Goal: Obtain resource: Download file/media

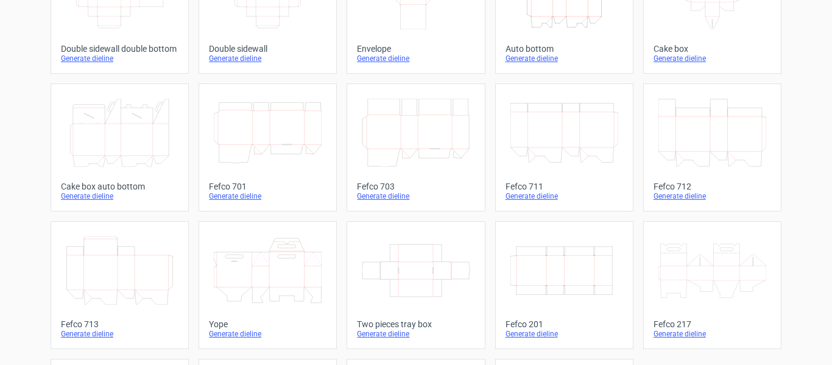
scroll to position [264, 0]
click at [552, 270] on icon "Width Depth Height" at bounding box center [564, 271] width 108 height 68
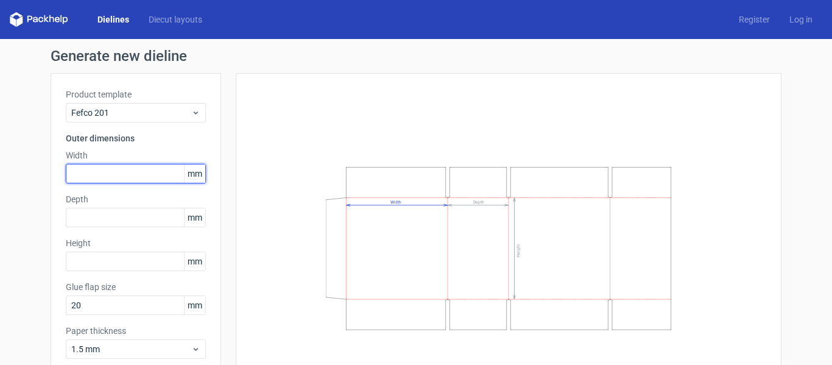
click at [125, 172] on input "text" at bounding box center [136, 173] width 140 height 19
type input "460"
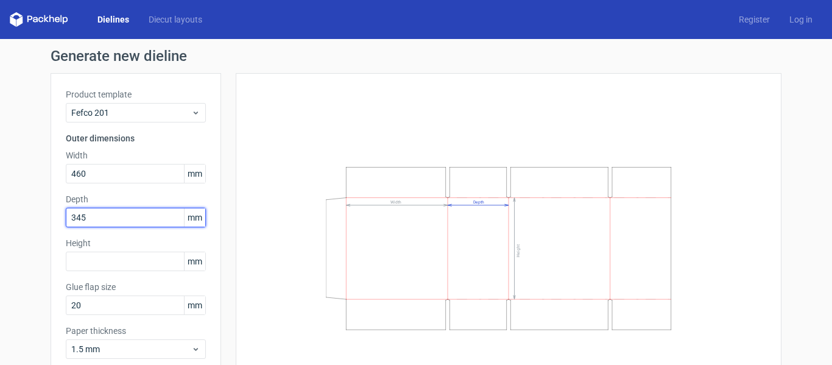
type input "345"
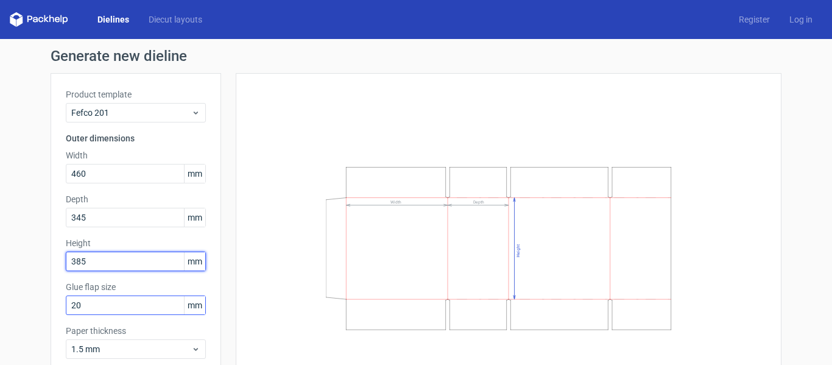
type input "385"
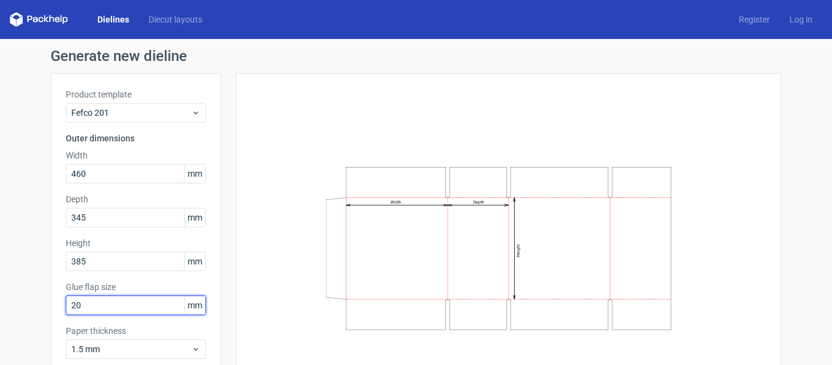
click at [87, 305] on input "20" at bounding box center [136, 304] width 140 height 19
type input "2"
type input "35"
click at [279, 238] on div "Width Depth Height" at bounding box center [508, 248] width 515 height 320
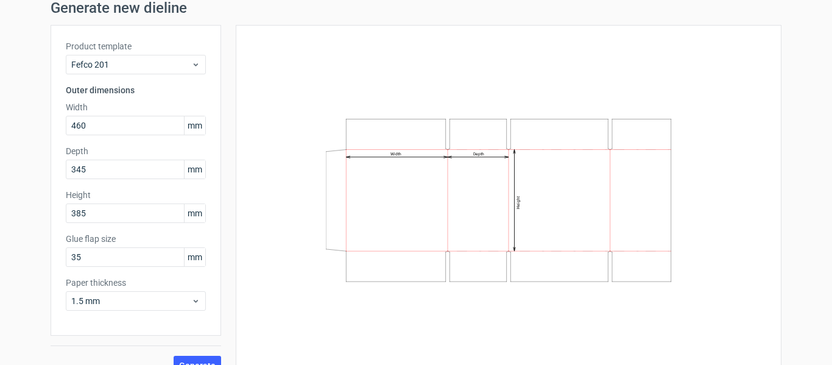
scroll to position [50, 0]
click at [198, 354] on button "Generate" at bounding box center [197, 363] width 47 height 19
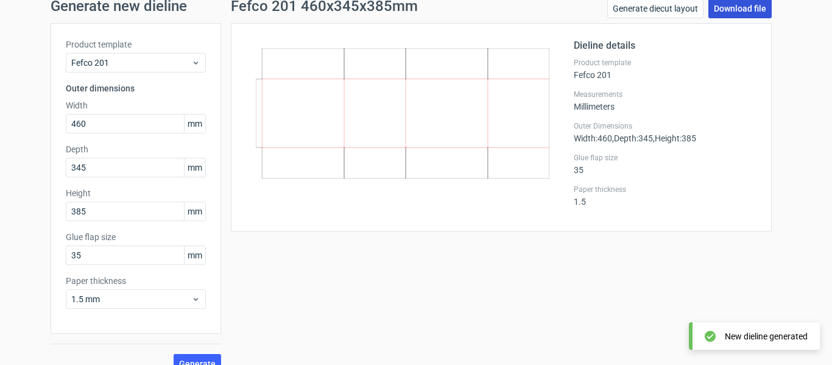
click at [732, 10] on link "Download file" at bounding box center [739, 8] width 63 height 19
